Goal: Task Accomplishment & Management: Manage account settings

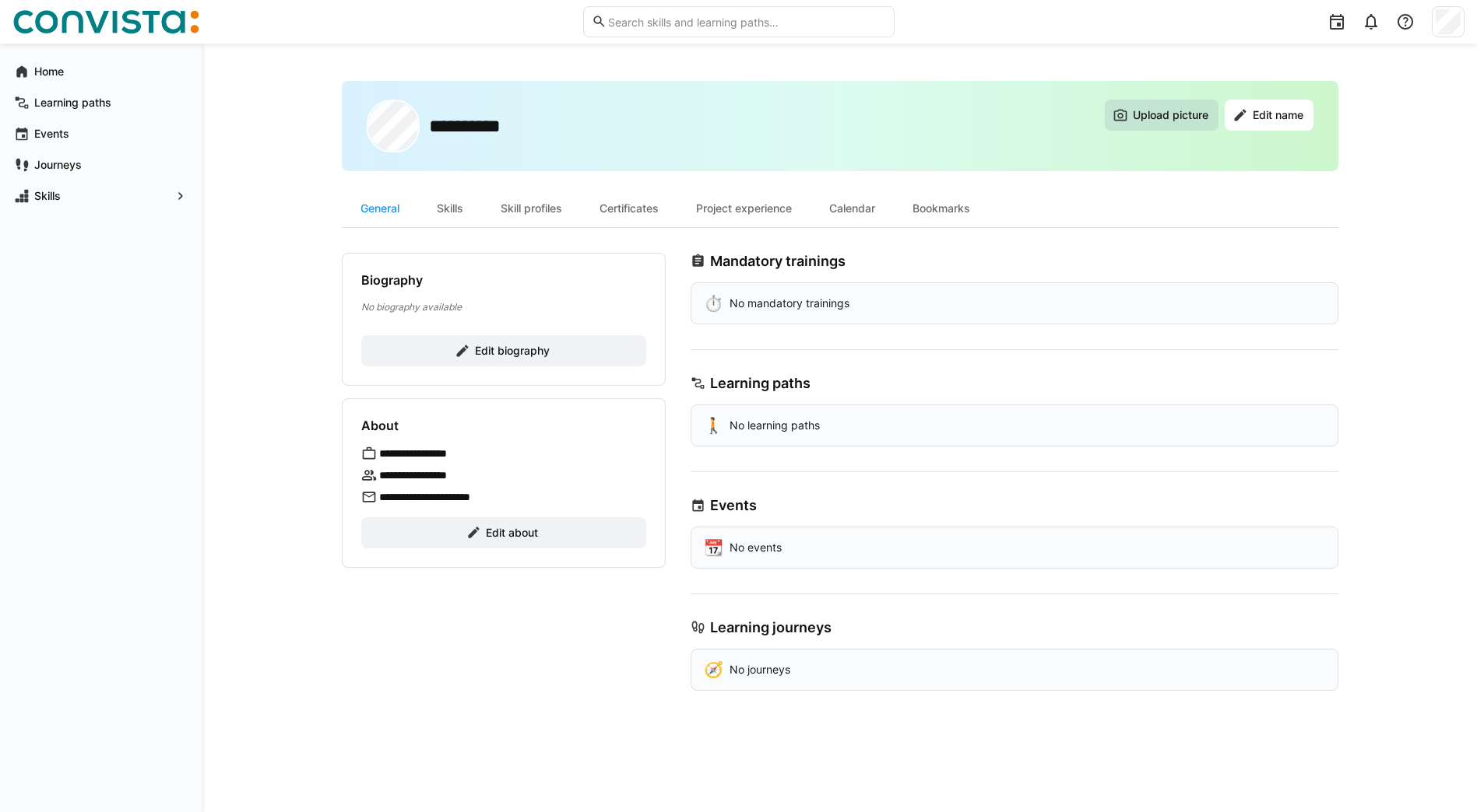
click at [1145, 120] on span "Upload picture" at bounding box center [1170, 115] width 81 height 16
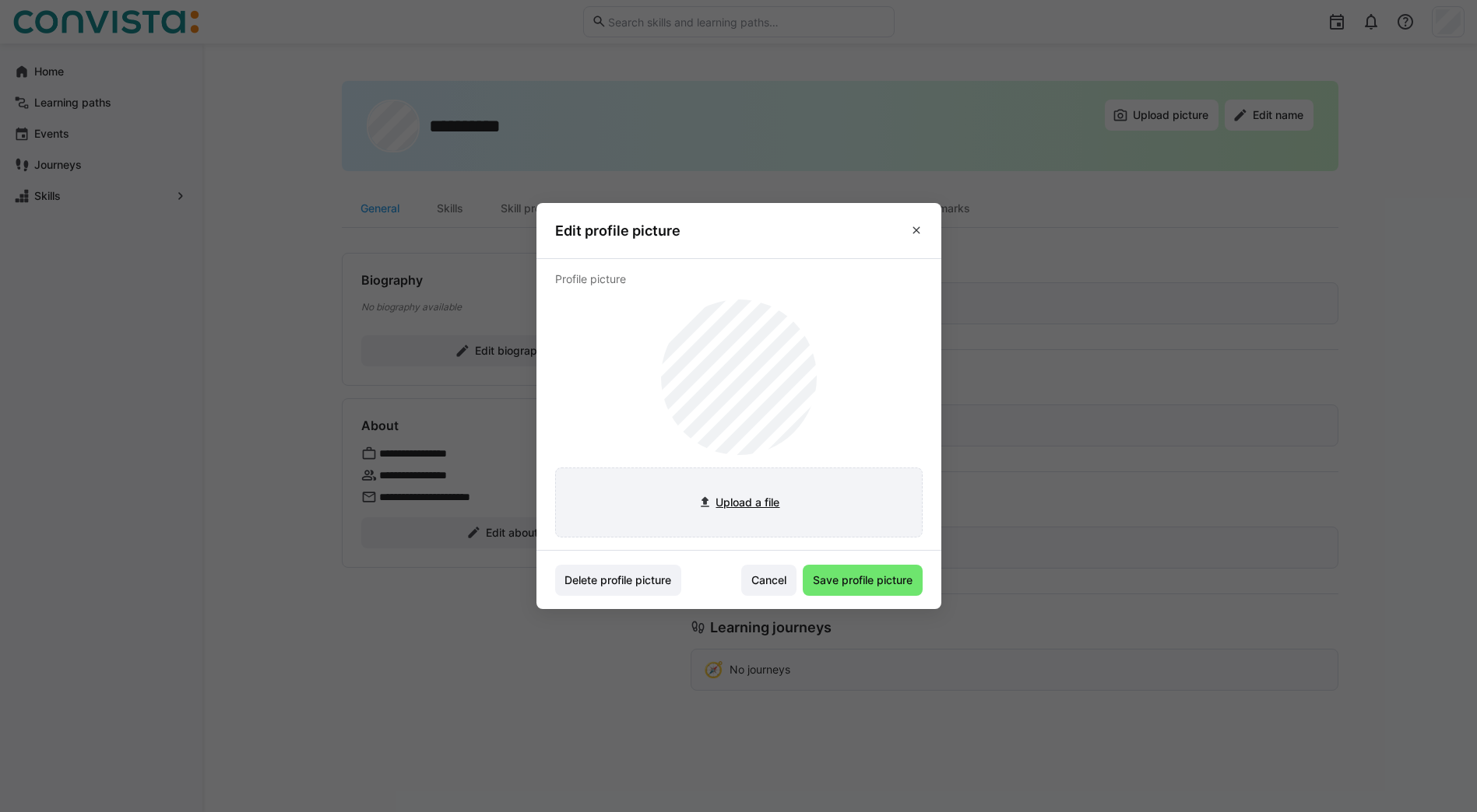
click at [747, 502] on input "file" at bounding box center [738, 503] width 366 height 69
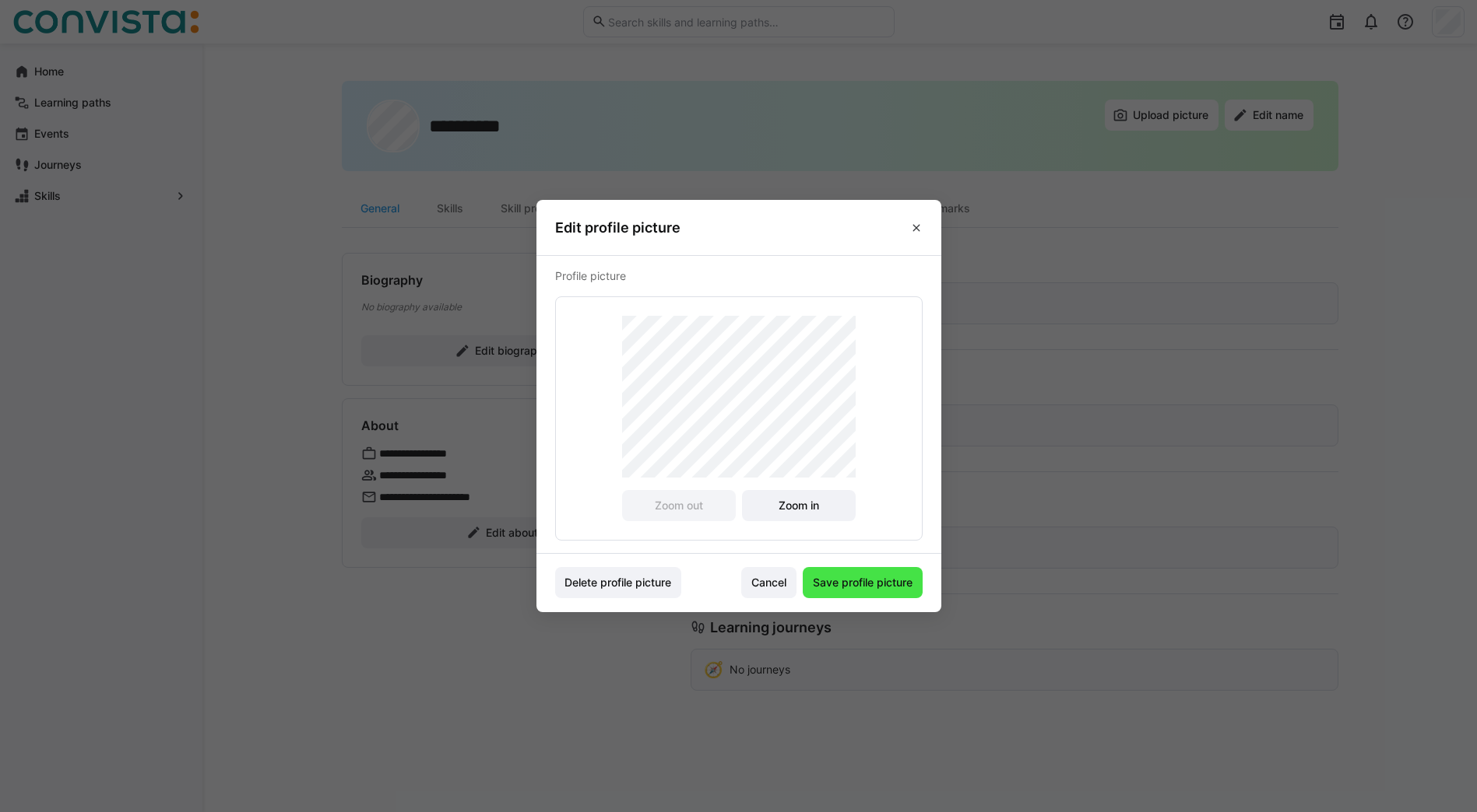
click at [902, 588] on span "Save profile picture" at bounding box center [862, 583] width 104 height 16
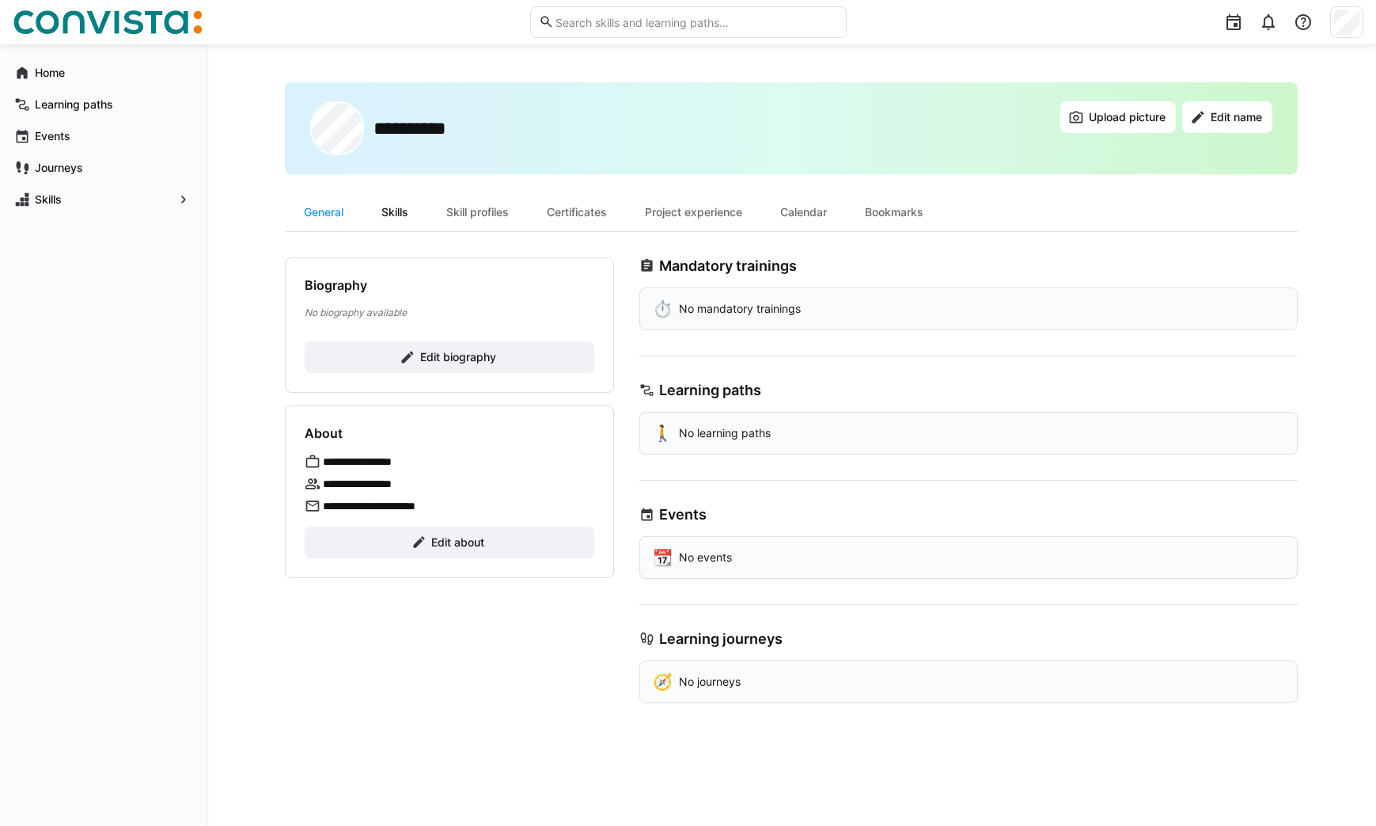
click at [388, 211] on div "Skills" at bounding box center [395, 212] width 65 height 38
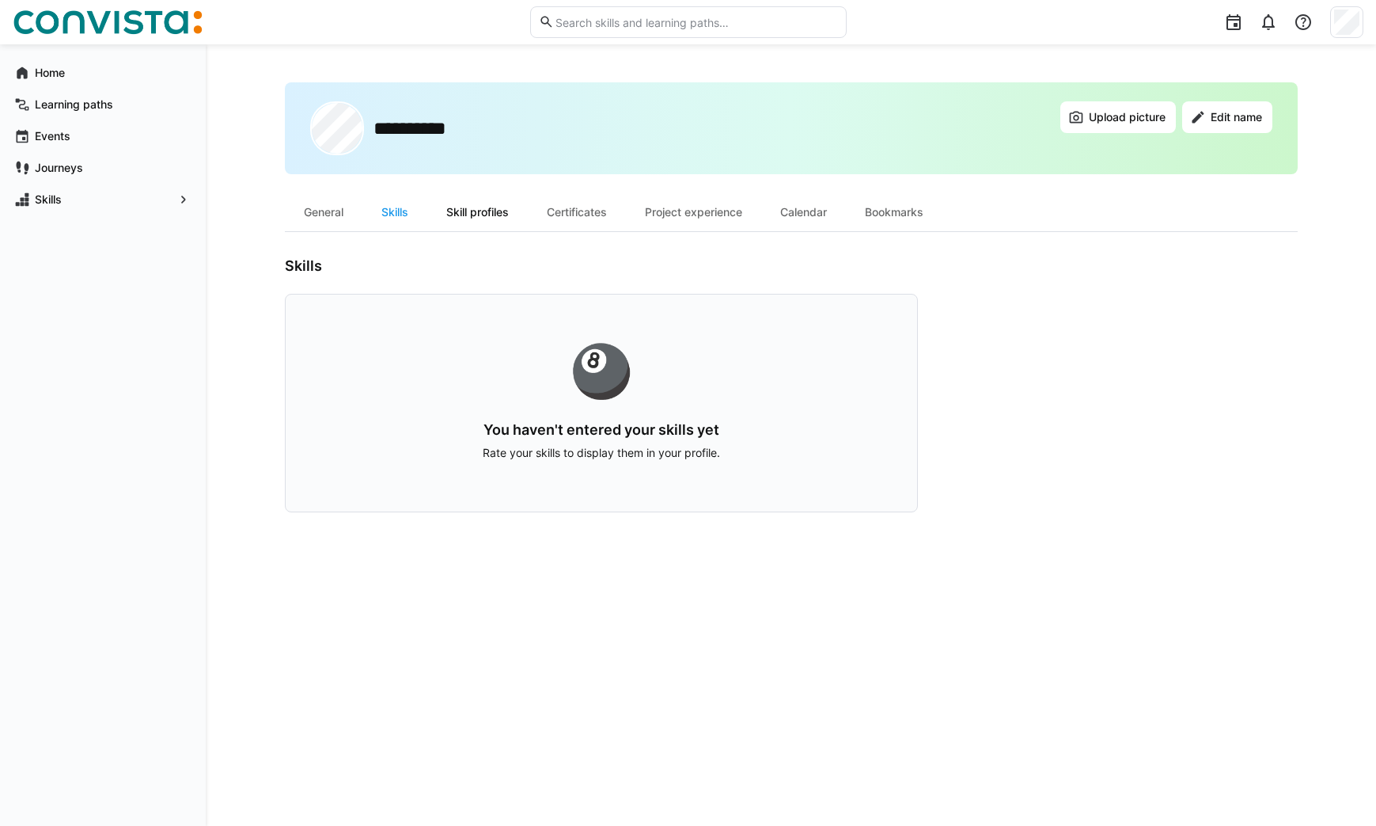
click at [505, 204] on div "Skill profiles" at bounding box center [477, 212] width 101 height 38
click at [402, 218] on div "Skills" at bounding box center [395, 212] width 65 height 38
click at [330, 218] on div "General" at bounding box center [324, 212] width 78 height 38
